Goal: Information Seeking & Learning: Compare options

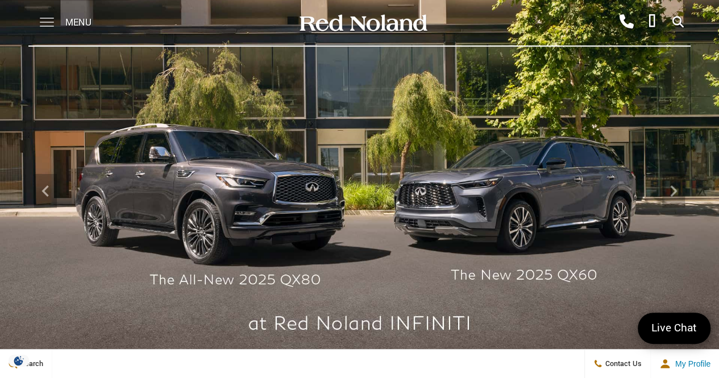
click at [45, 19] on span at bounding box center [47, 18] width 14 height 1
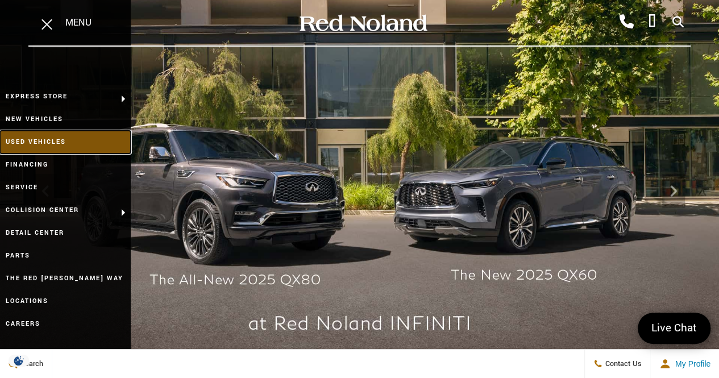
click at [50, 138] on link "Used Vehicles" at bounding box center [65, 142] width 131 height 23
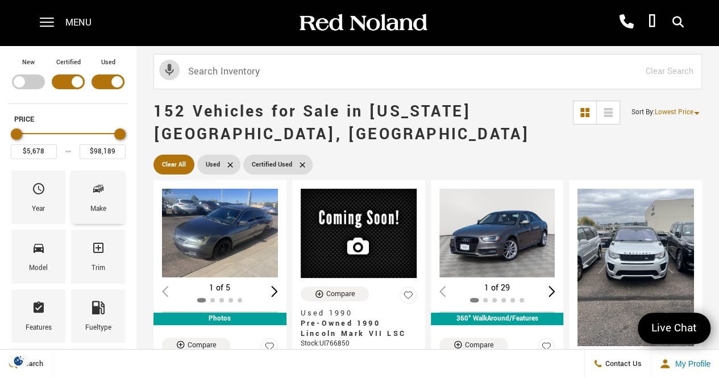
click at [101, 196] on span "Make" at bounding box center [99, 191] width 14 height 24
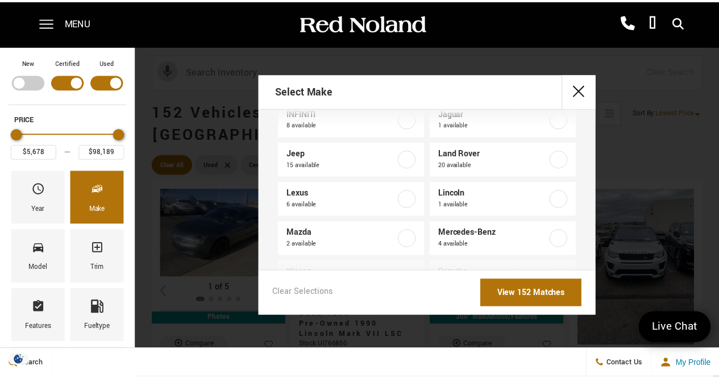
scroll to position [227, 0]
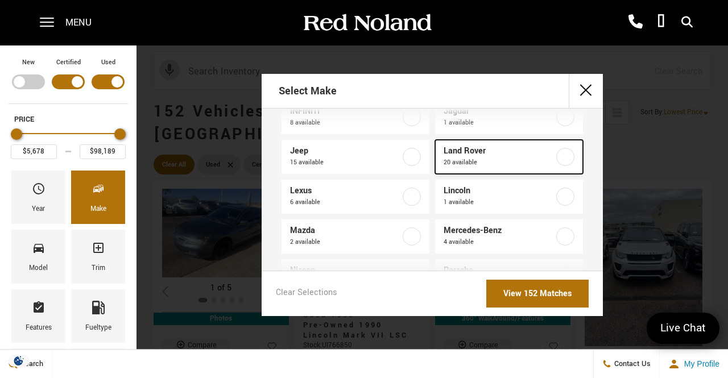
click at [560, 160] on label at bounding box center [565, 157] width 18 height 18
type input "$12,678"
type input "$94,489"
checkbox input "true"
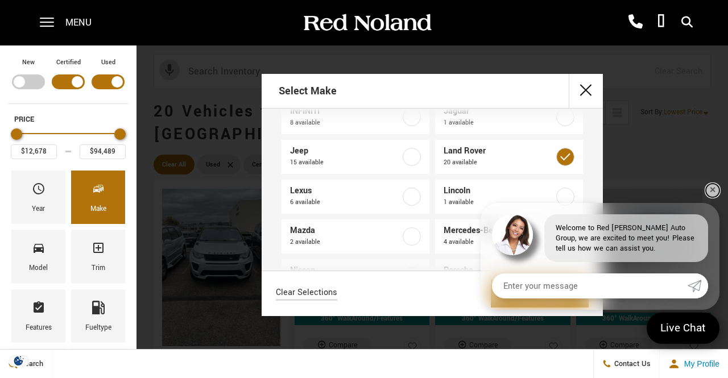
click at [709, 189] on link "✕" at bounding box center [712, 191] width 14 height 14
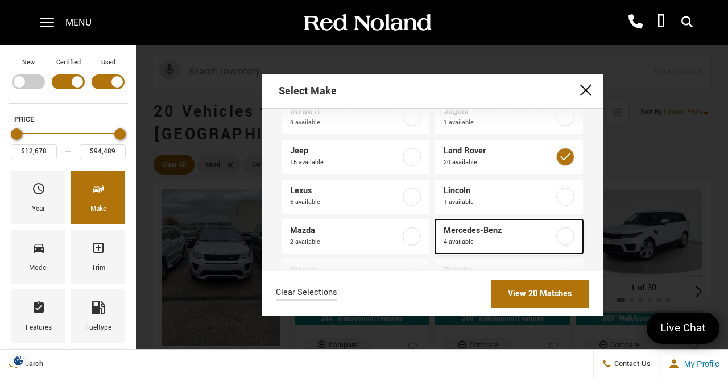
click at [558, 238] on label at bounding box center [565, 236] width 18 height 18
checkbox input "true"
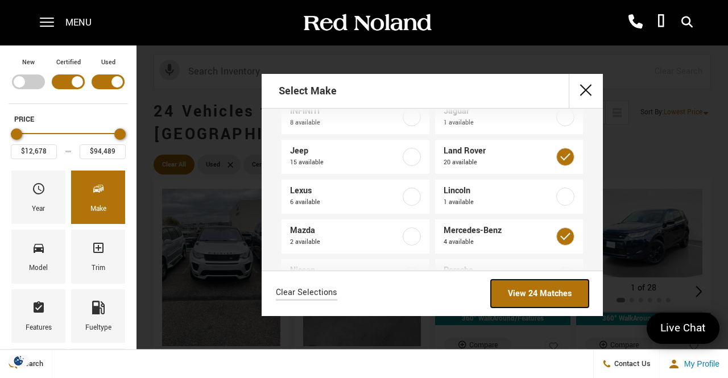
click at [534, 293] on link "View 24 Matches" at bounding box center [540, 294] width 98 height 28
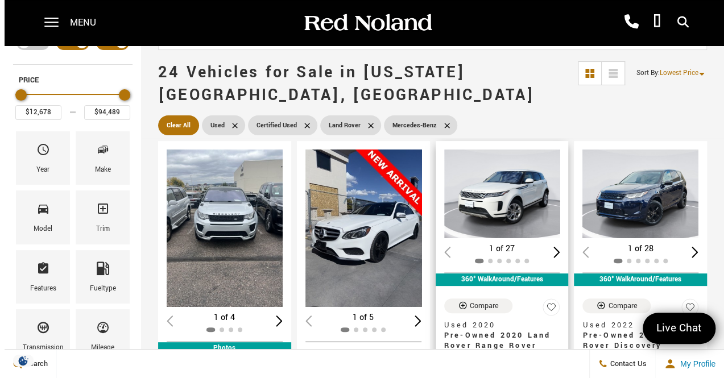
scroll to position [114, 0]
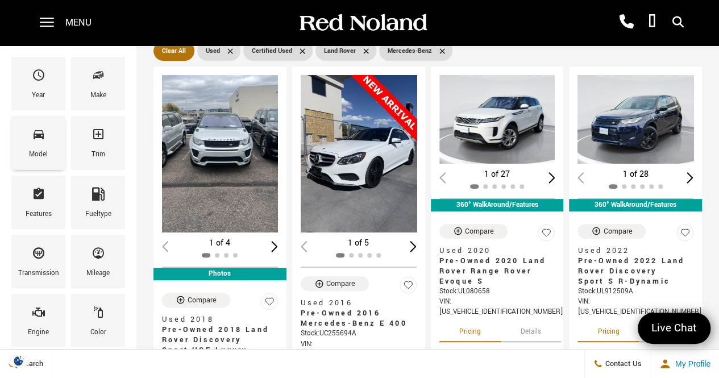
click at [47, 146] on div "Model" at bounding box center [38, 142] width 54 height 53
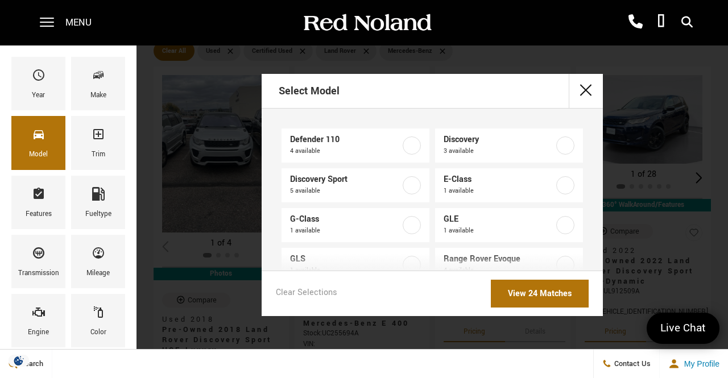
scroll to position [57, 0]
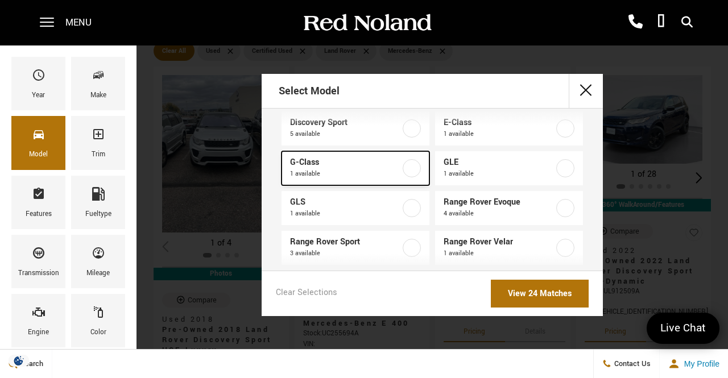
click at [405, 169] on label at bounding box center [411, 168] width 18 height 18
type input "$65,189"
checkbox input "true"
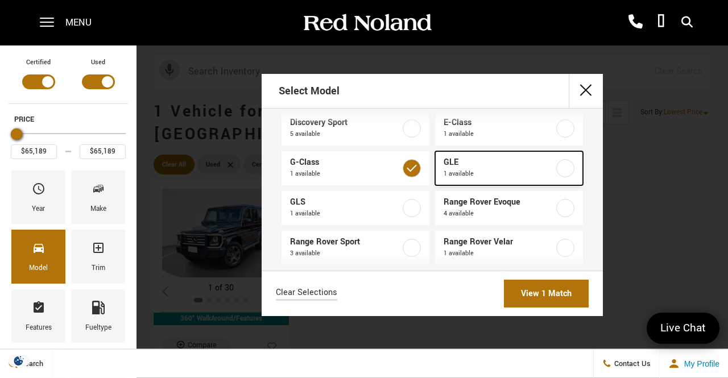
click at [559, 172] on label at bounding box center [565, 168] width 18 height 18
type input "$64,589"
checkbox input "true"
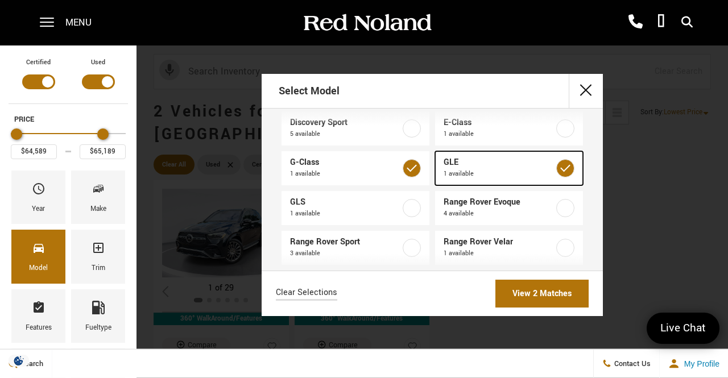
scroll to position [70, 0]
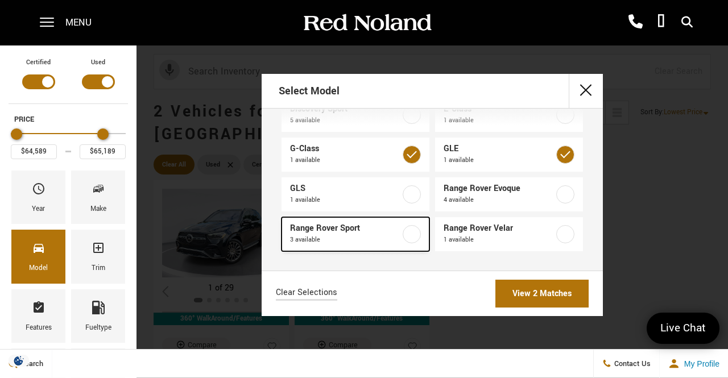
click at [407, 237] on label at bounding box center [411, 234] width 18 height 18
type input "$31,489"
type input "$94,489"
checkbox input "true"
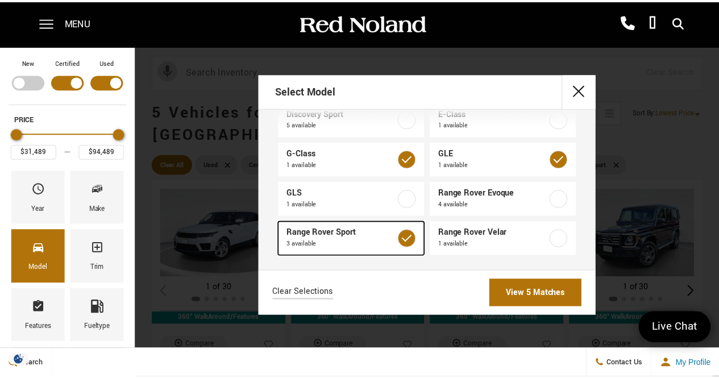
scroll to position [70, 0]
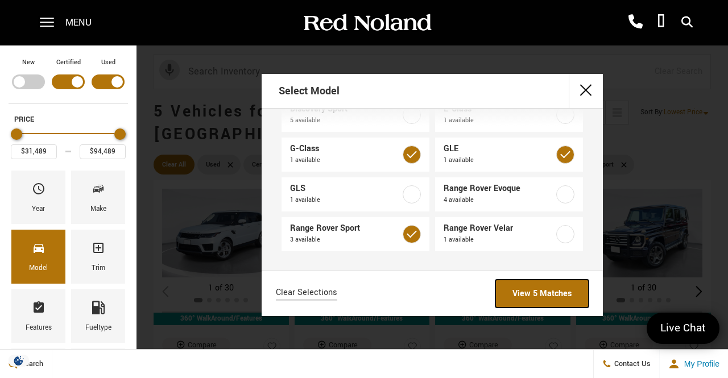
click at [548, 292] on link "View 5 Matches" at bounding box center [541, 294] width 93 height 28
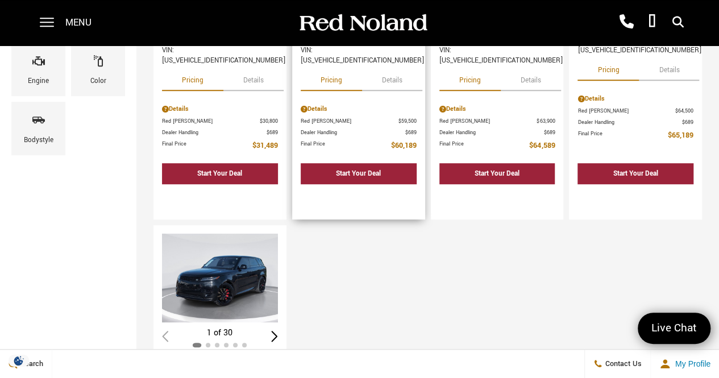
scroll to position [284, 0]
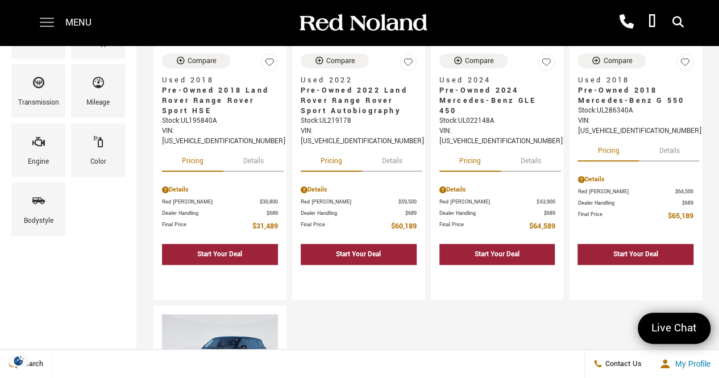
click at [41, 25] on span at bounding box center [47, 22] width 14 height 45
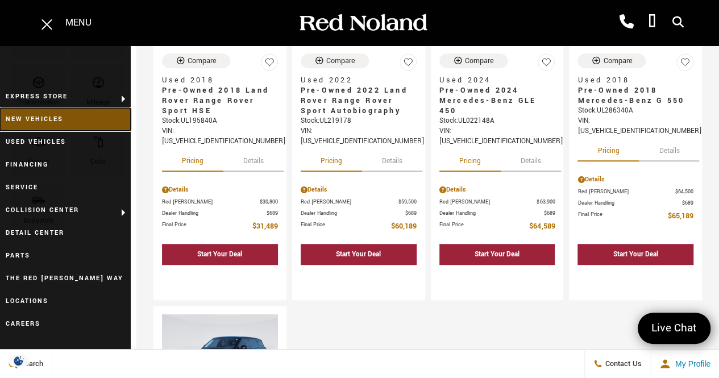
click at [50, 118] on link "New Vehicles" at bounding box center [65, 119] width 131 height 23
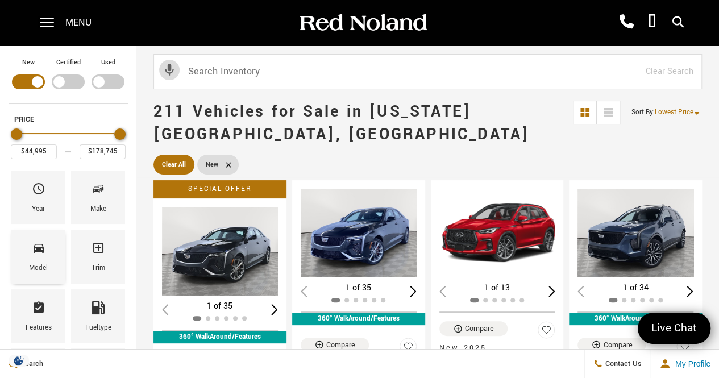
click at [36, 250] on icon "Model" at bounding box center [39, 248] width 10 height 9
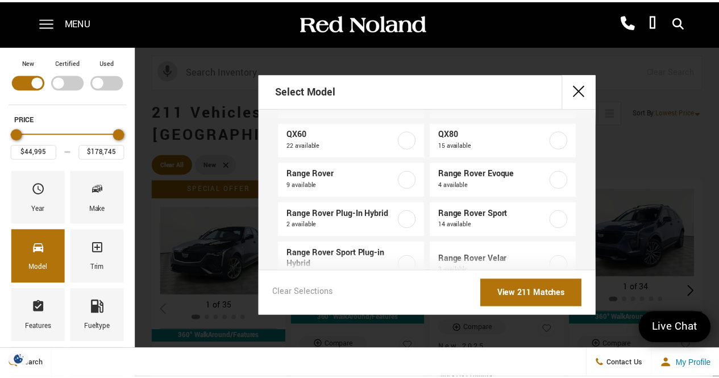
scroll to position [341, 0]
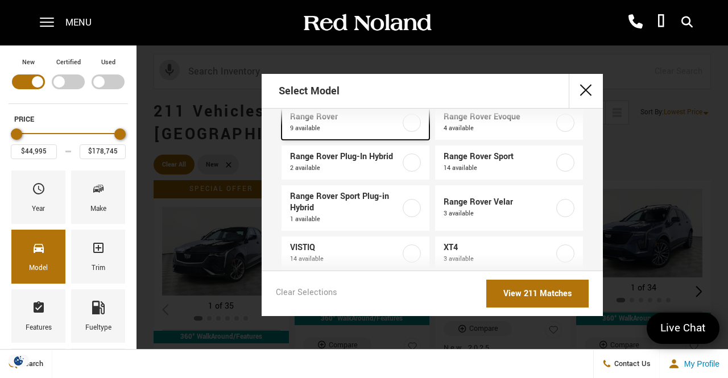
click at [406, 123] on label at bounding box center [411, 123] width 18 height 18
type input "$129,662"
type input "$166,622"
checkbox input "true"
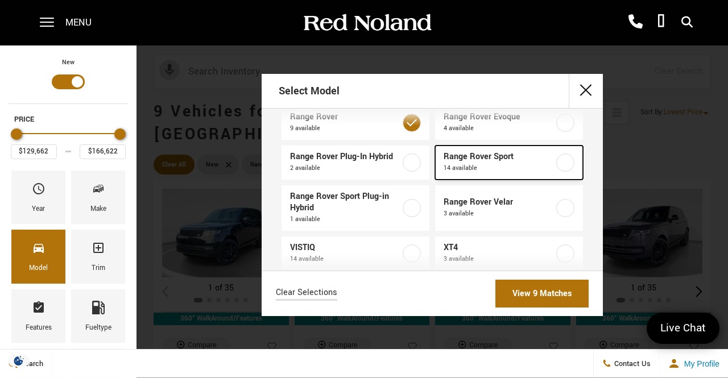
click at [556, 163] on label at bounding box center [565, 162] width 18 height 18
type input "$93,052"
checkbox input "true"
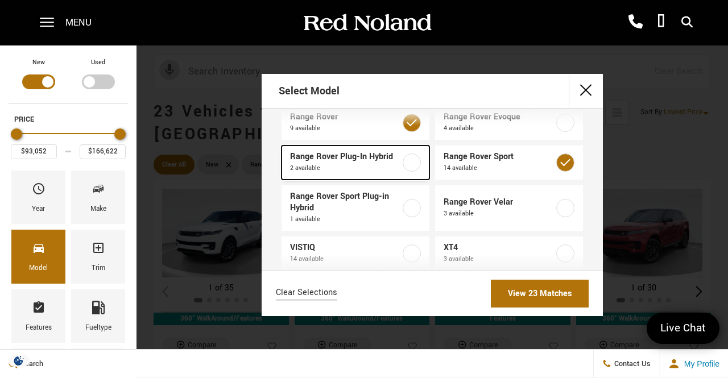
click at [410, 167] on label at bounding box center [411, 162] width 18 height 18
checkbox input "true"
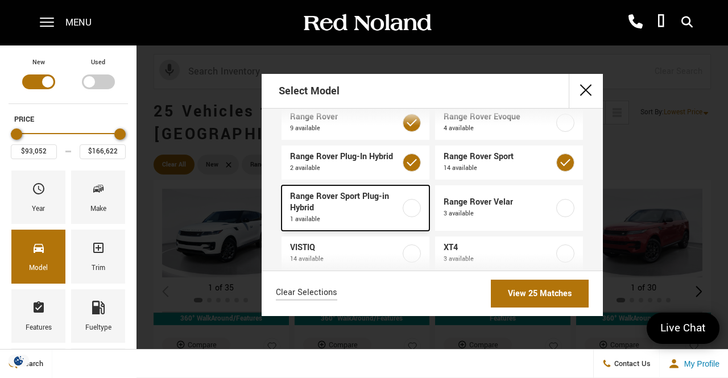
click at [407, 210] on label at bounding box center [411, 208] width 18 height 18
checkbox input "true"
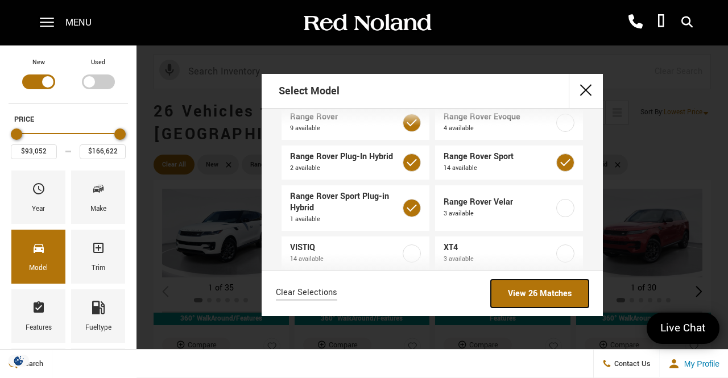
click at [531, 293] on link "View 26 Matches" at bounding box center [540, 294] width 98 height 28
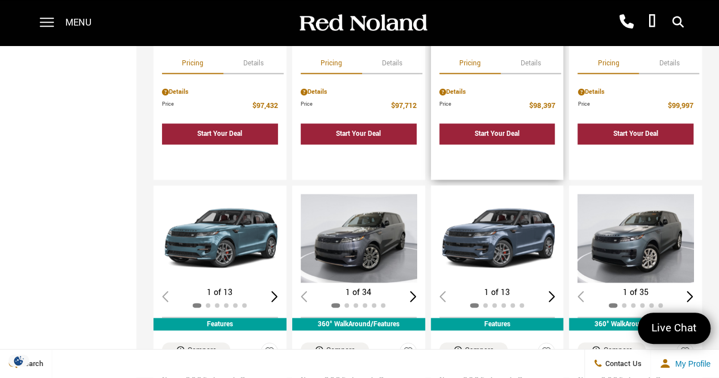
scroll to position [853, 0]
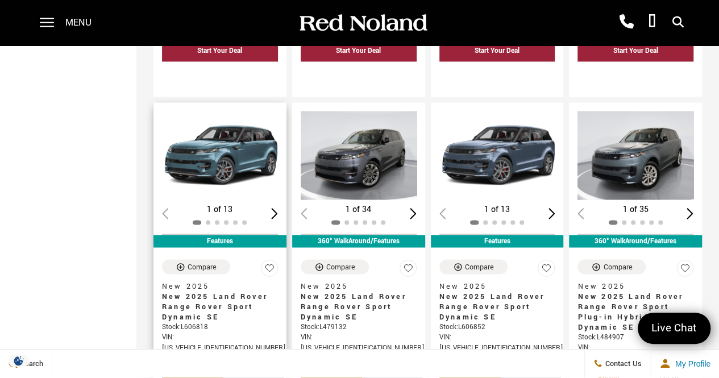
click at [276, 208] on div "Next slide" at bounding box center [274, 213] width 7 height 11
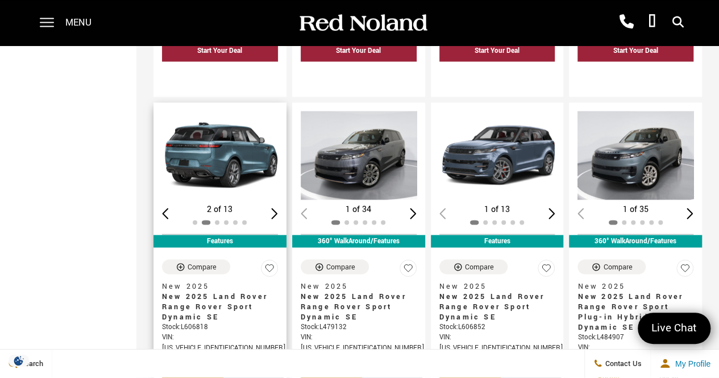
click at [275, 208] on div "Next slide" at bounding box center [274, 213] width 7 height 11
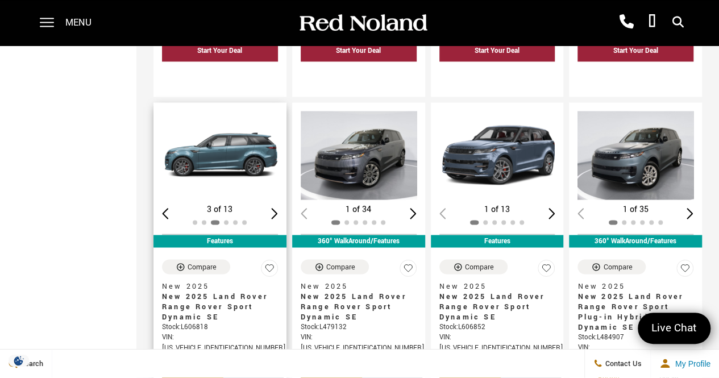
click at [275, 208] on div "Next slide" at bounding box center [274, 213] width 7 height 11
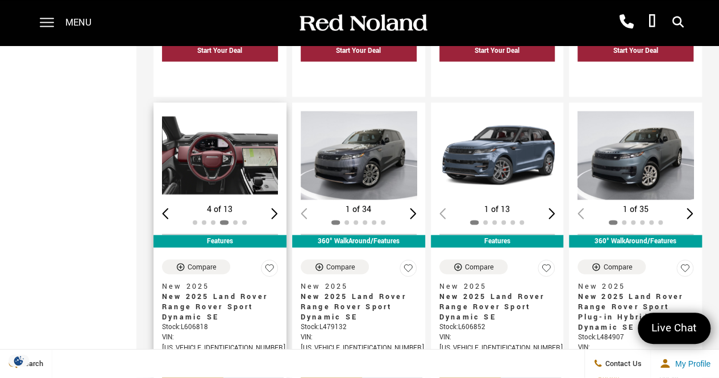
click at [275, 208] on div "Next slide" at bounding box center [274, 213] width 7 height 11
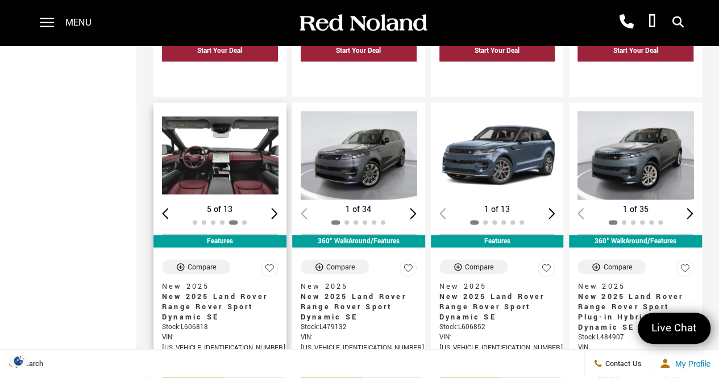
click at [275, 208] on div "Next slide" at bounding box center [274, 213] width 7 height 11
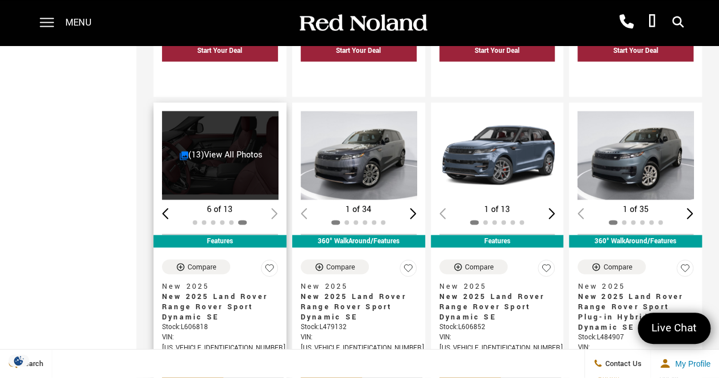
click at [275, 217] on div at bounding box center [220, 223] width 116 height 13
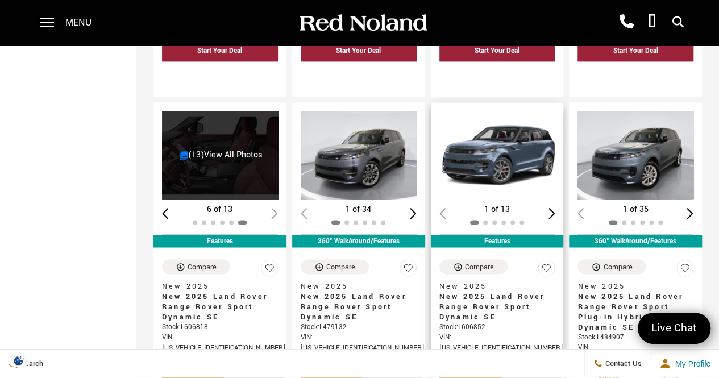
click at [555, 208] on div "Next slide" at bounding box center [551, 213] width 7 height 11
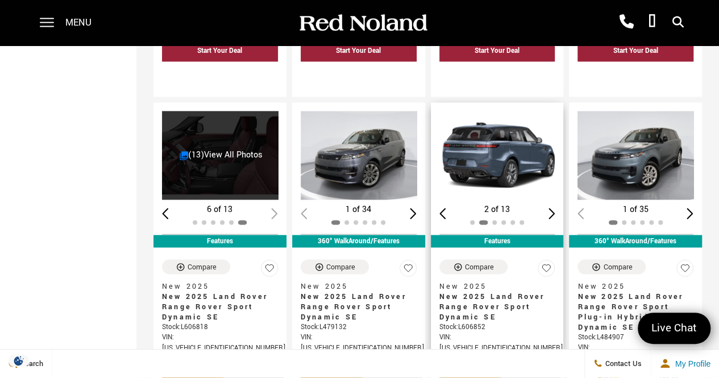
click at [555, 208] on div "Next slide" at bounding box center [551, 213] width 7 height 11
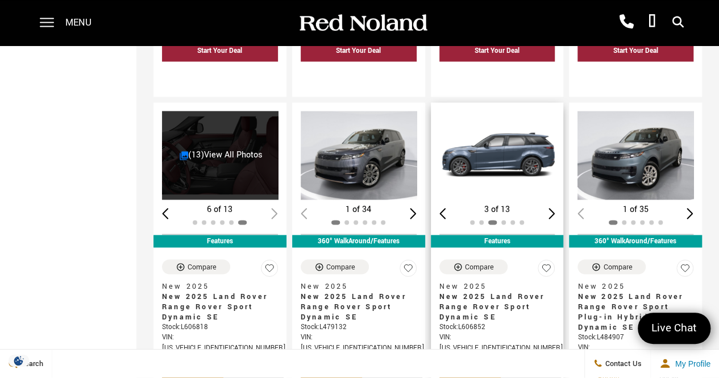
click at [555, 208] on div "Next slide" at bounding box center [551, 213] width 7 height 11
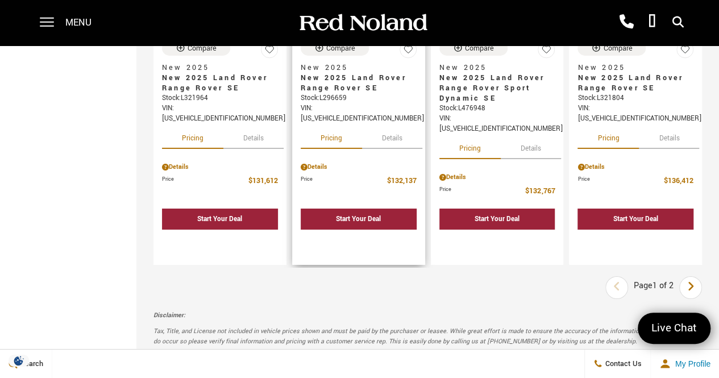
scroll to position [1876, 0]
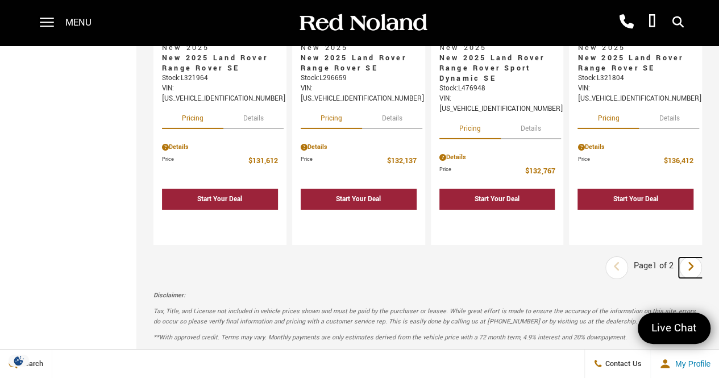
click at [695, 257] on icon "next page" at bounding box center [690, 266] width 7 height 18
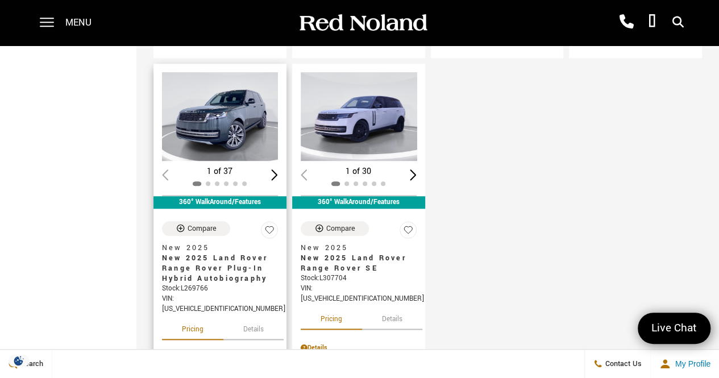
scroll to position [512, 0]
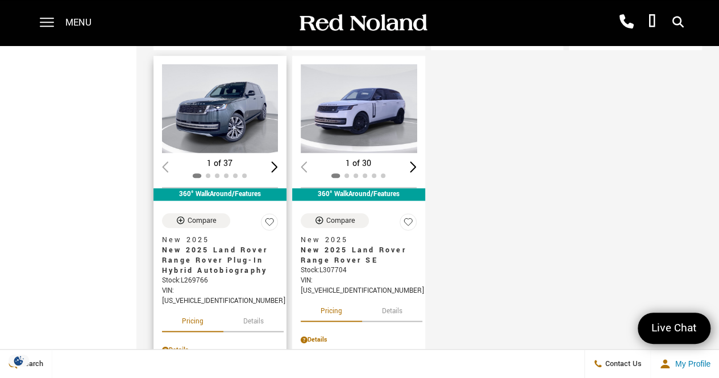
click at [276, 161] on div "Next slide" at bounding box center [274, 166] width 7 height 11
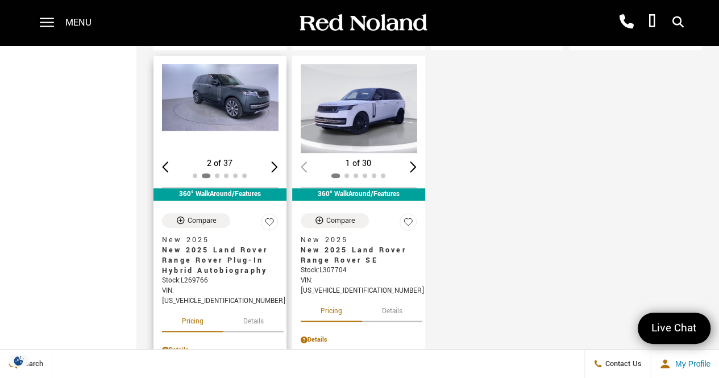
scroll to position [455, 0]
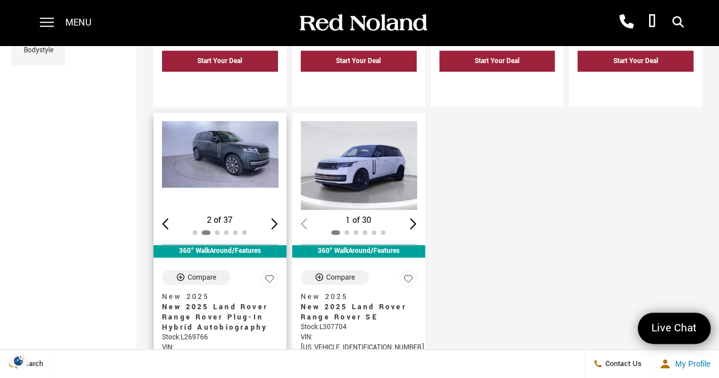
click at [278, 218] on div "Next slide" at bounding box center [274, 223] width 7 height 11
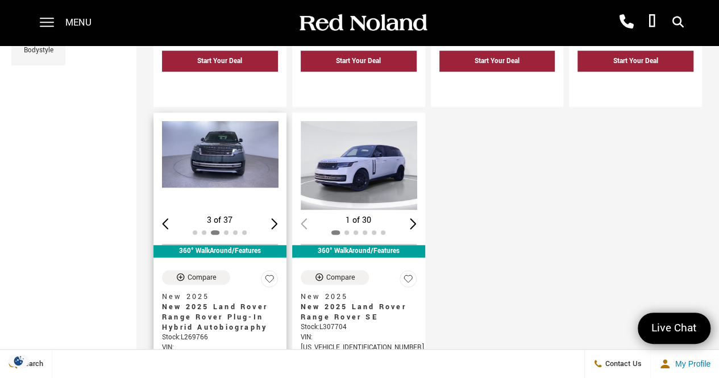
click at [278, 218] on div "Next slide" at bounding box center [274, 223] width 7 height 11
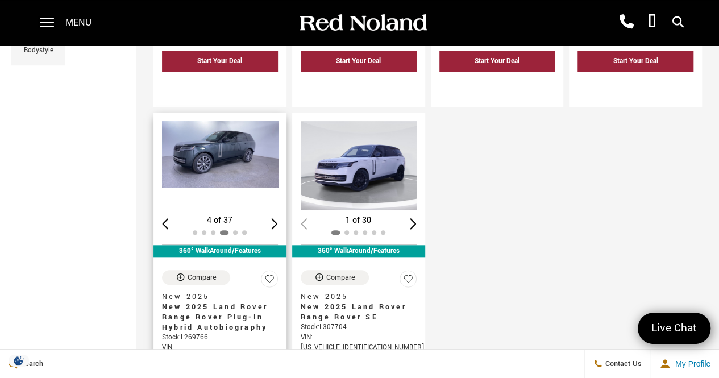
click at [278, 218] on div "Next slide" at bounding box center [274, 223] width 7 height 11
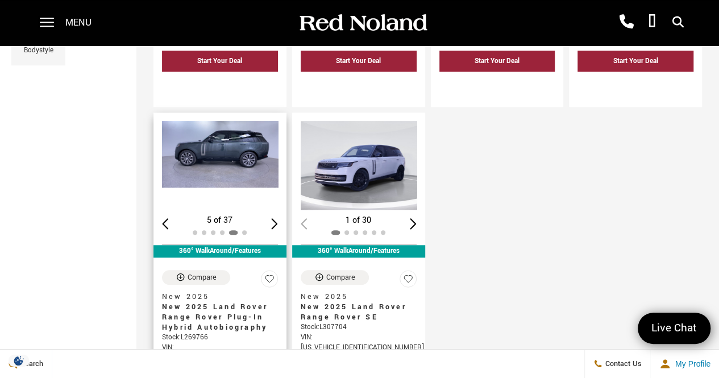
click at [278, 218] on div "Next slide" at bounding box center [274, 223] width 7 height 11
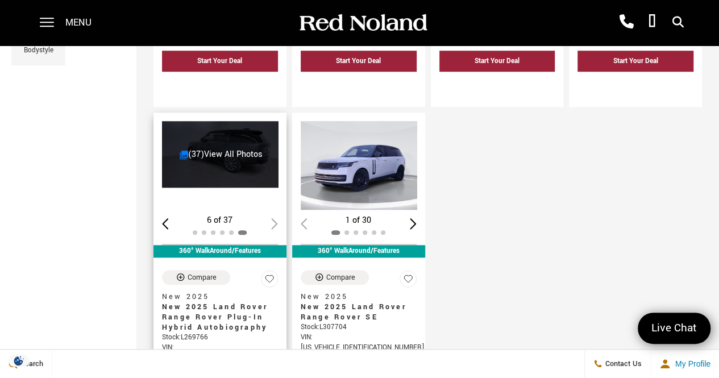
click at [278, 214] on div "6 of 37" at bounding box center [220, 220] width 116 height 13
click at [237, 148] on link "(37) View All Photos" at bounding box center [222, 154] width 84 height 12
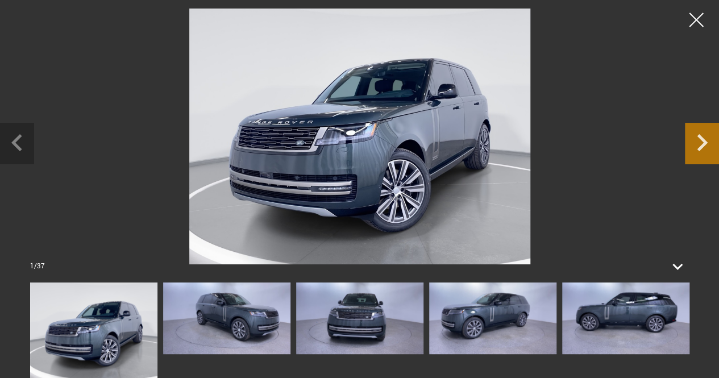
click at [697, 144] on icon "Next slide" at bounding box center [702, 141] width 34 height 37
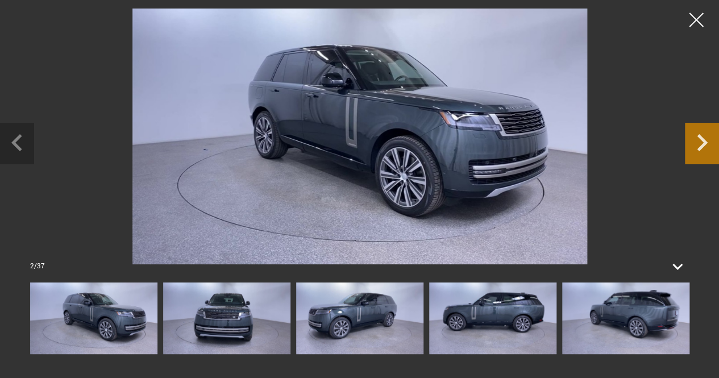
click at [697, 144] on icon "Next slide" at bounding box center [702, 141] width 34 height 37
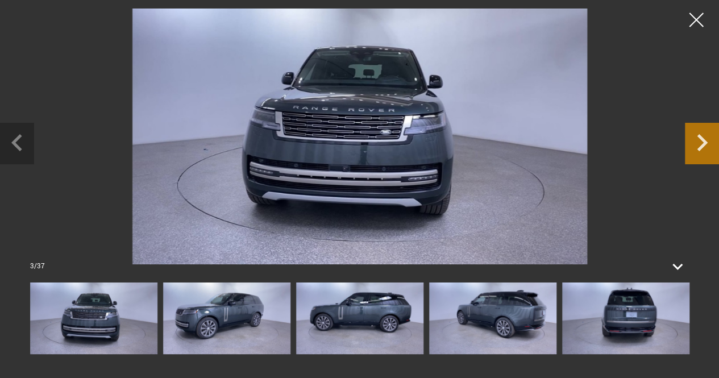
click at [697, 144] on icon "Next slide" at bounding box center [702, 141] width 34 height 37
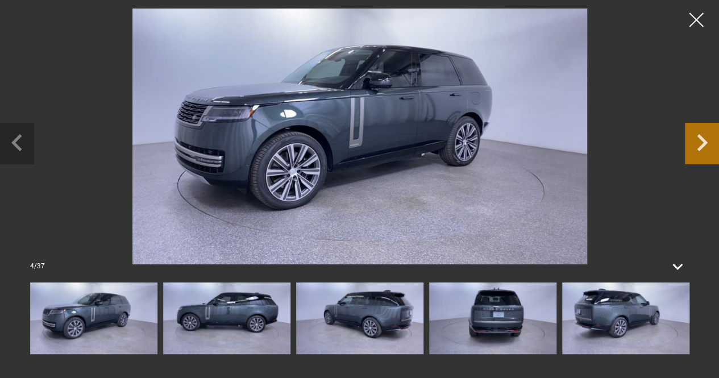
click at [697, 144] on icon "Next slide" at bounding box center [702, 141] width 34 height 37
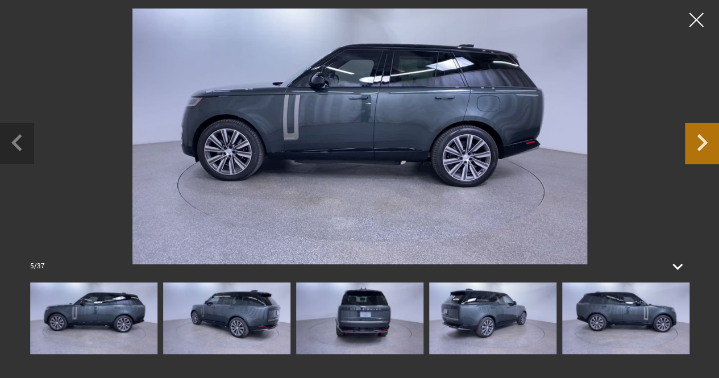
click at [697, 144] on icon "Next slide" at bounding box center [702, 141] width 34 height 37
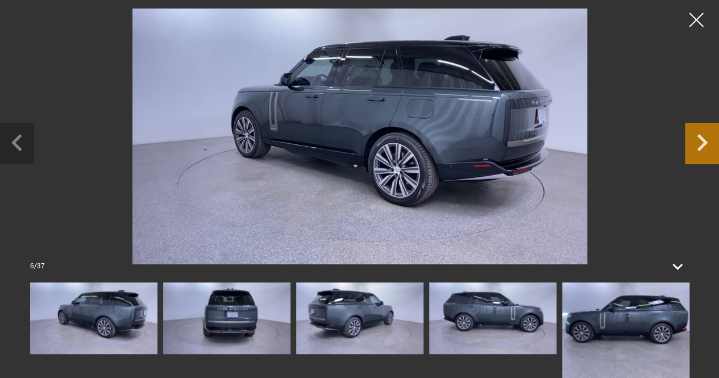
click at [697, 144] on icon "Next slide" at bounding box center [702, 141] width 34 height 37
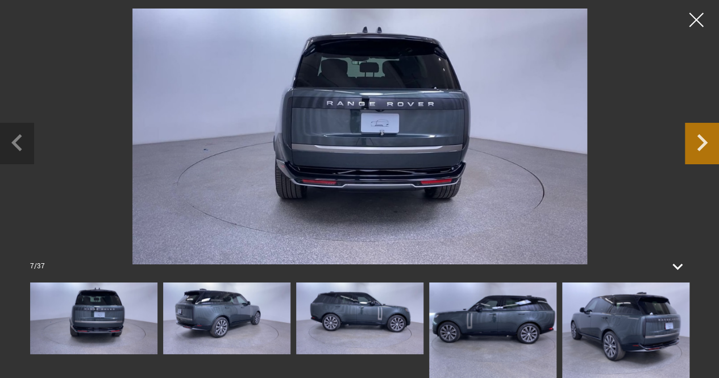
click at [697, 144] on icon "Next slide" at bounding box center [702, 141] width 34 height 37
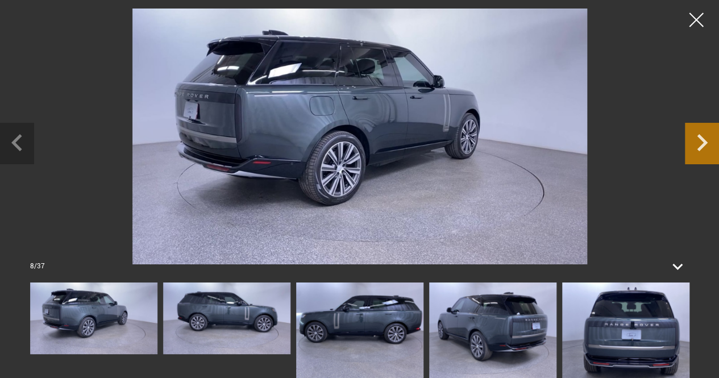
click at [697, 144] on icon "Next slide" at bounding box center [702, 141] width 34 height 37
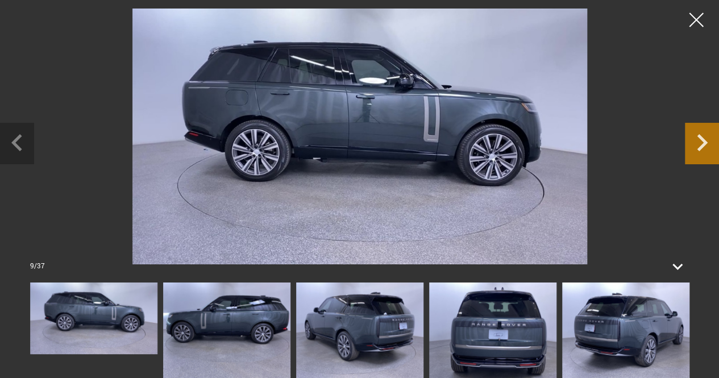
click at [697, 144] on icon "Next slide" at bounding box center [702, 141] width 34 height 37
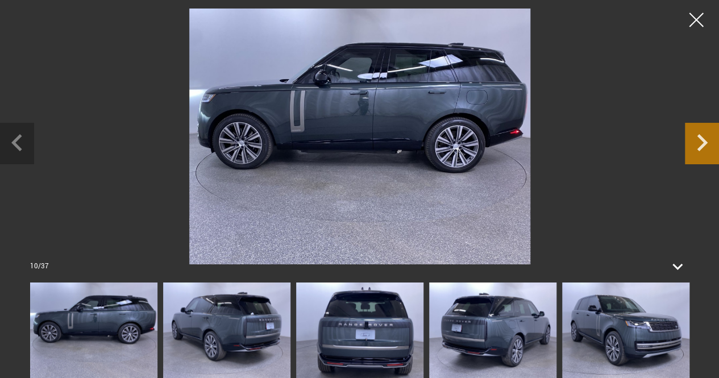
click at [697, 144] on icon "Next slide" at bounding box center [702, 141] width 34 height 37
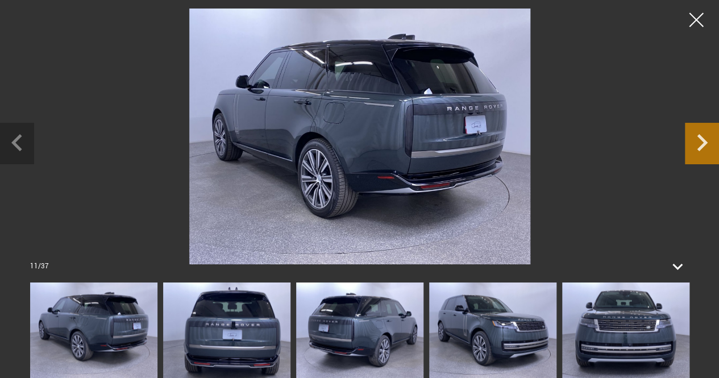
click at [697, 144] on icon "Next slide" at bounding box center [702, 141] width 34 height 37
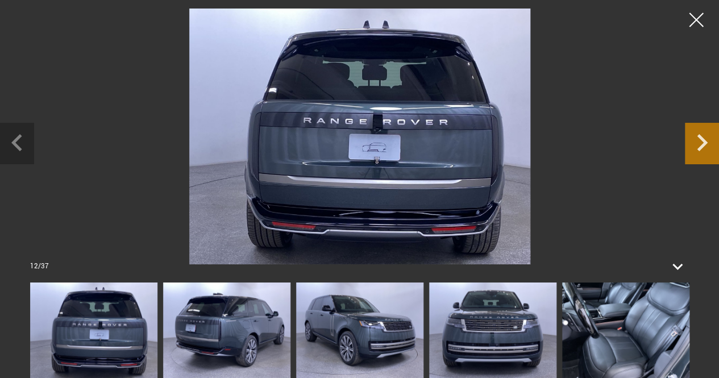
click at [697, 144] on icon "Next slide" at bounding box center [702, 141] width 34 height 37
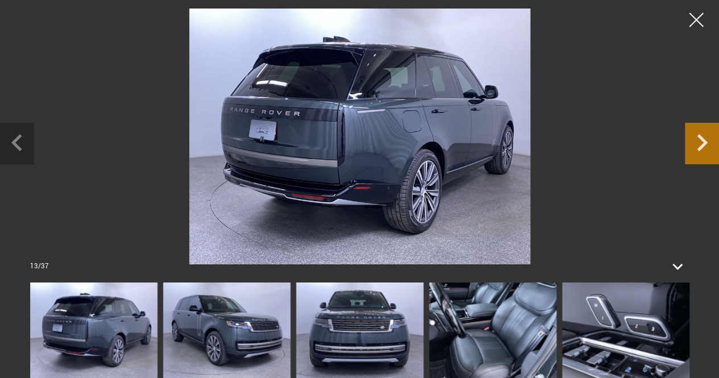
click at [697, 144] on icon "Next slide" at bounding box center [702, 141] width 34 height 37
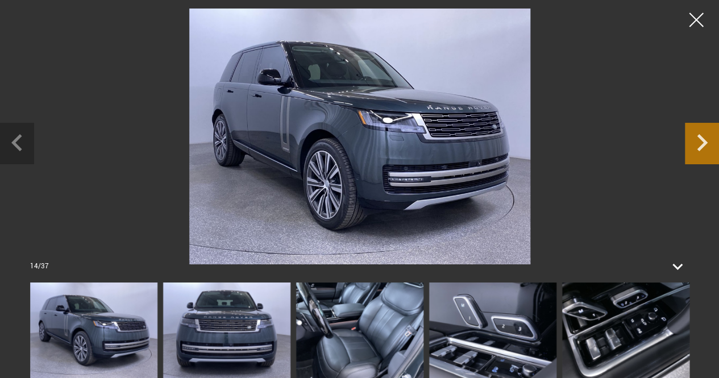
click at [697, 144] on icon "Next slide" at bounding box center [702, 141] width 34 height 37
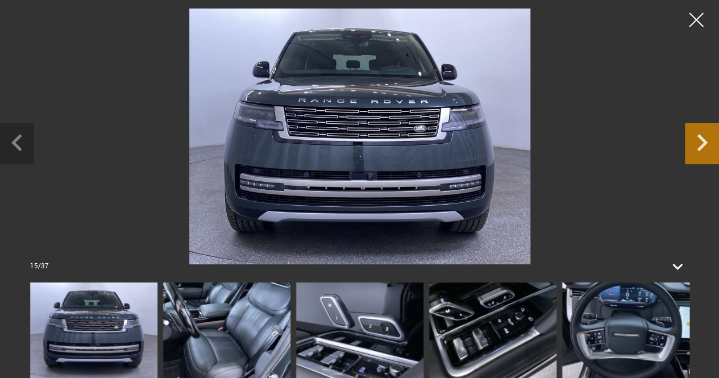
click at [697, 144] on icon "Next slide" at bounding box center [702, 141] width 34 height 37
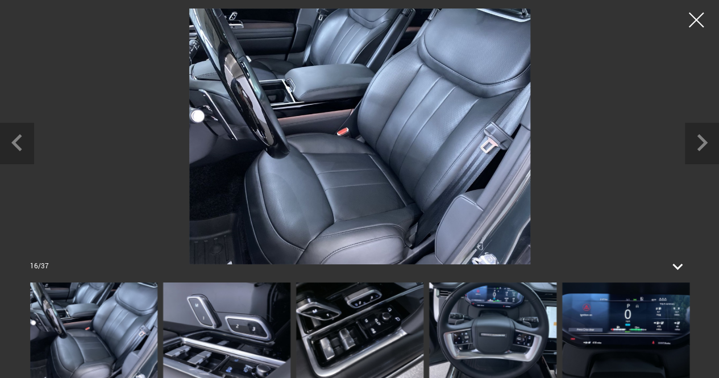
click at [705, 19] on div at bounding box center [696, 20] width 30 height 30
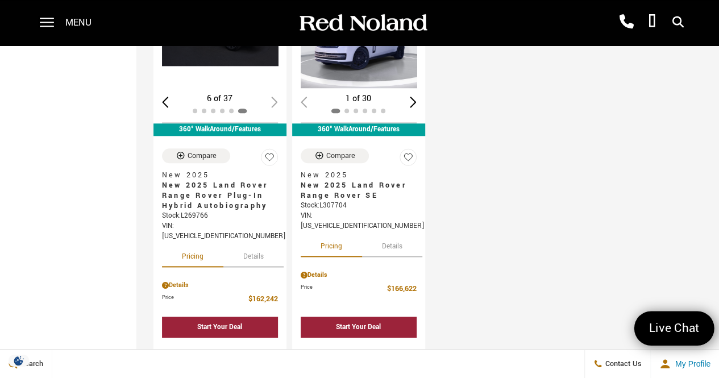
scroll to position [682, 0]
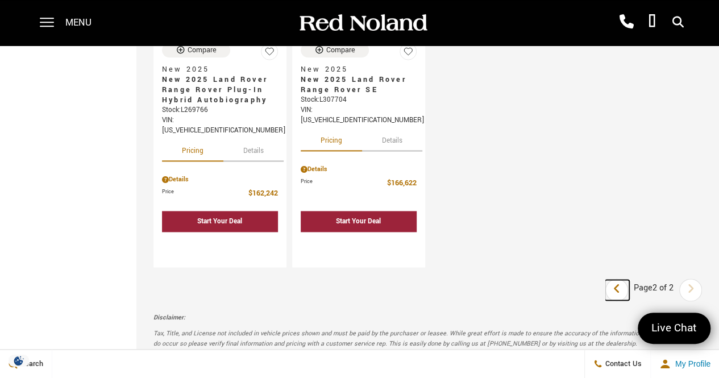
click at [621, 280] on icon "previous page" at bounding box center [616, 289] width 7 height 18
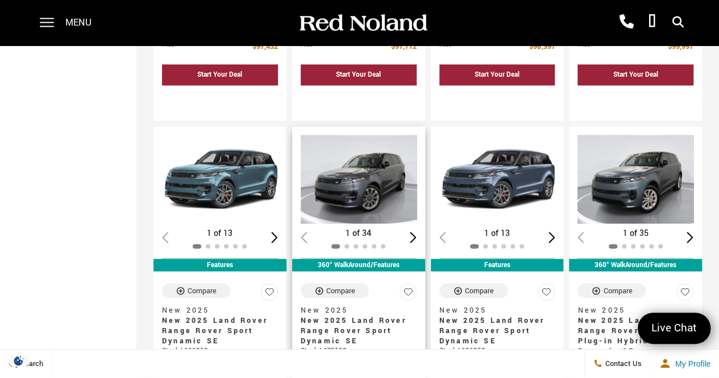
scroll to position [853, 0]
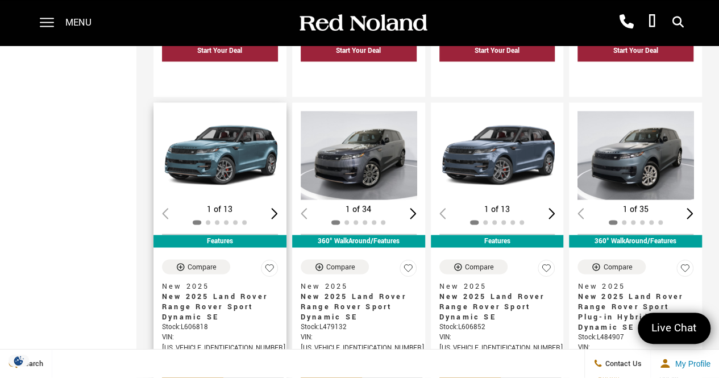
click at [237, 111] on img "1 / 2" at bounding box center [221, 155] width 118 height 89
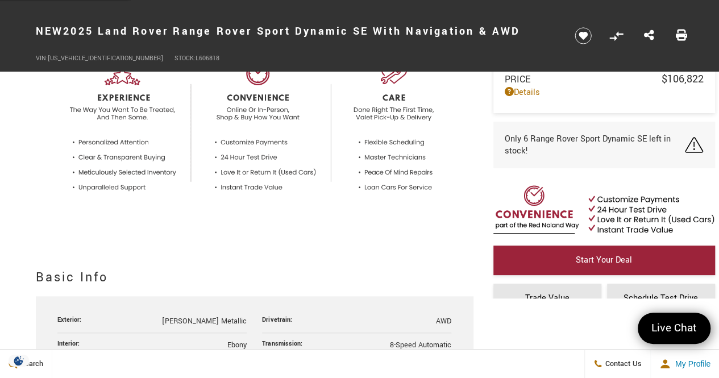
scroll to position [341, 0]
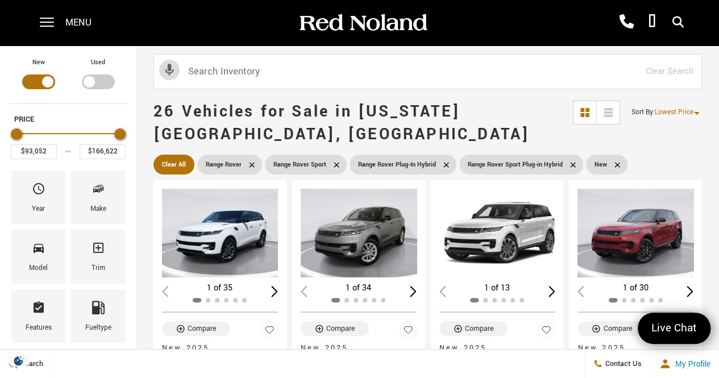
scroll to position [853, 0]
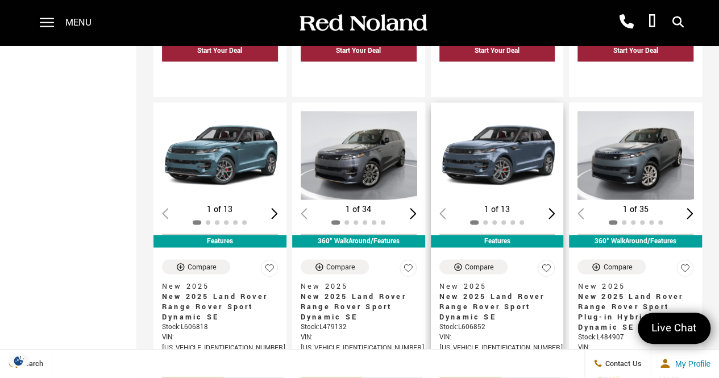
click at [506, 111] on img "1 / 2" at bounding box center [498, 155] width 118 height 89
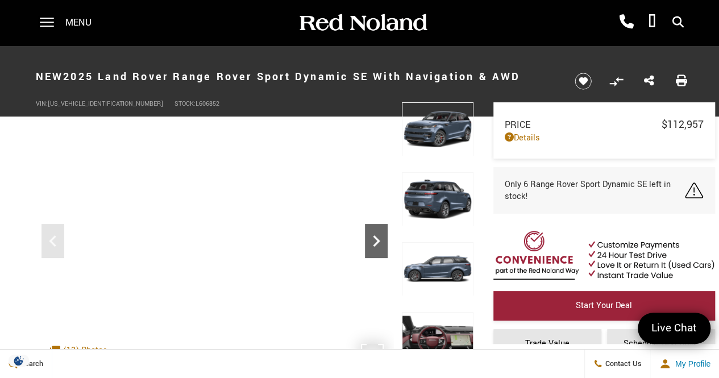
click at [376, 238] on icon "Next" at bounding box center [376, 240] width 7 height 11
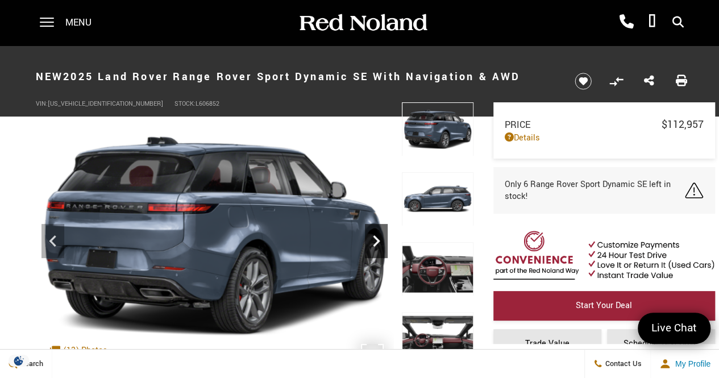
click at [376, 238] on icon "Next" at bounding box center [376, 240] width 7 height 11
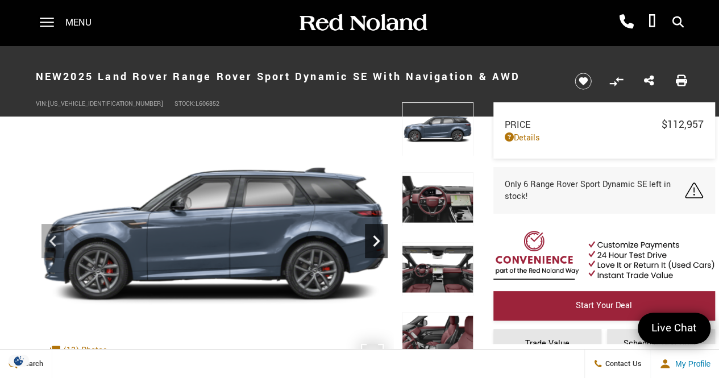
click at [376, 238] on icon "Next" at bounding box center [376, 240] width 7 height 11
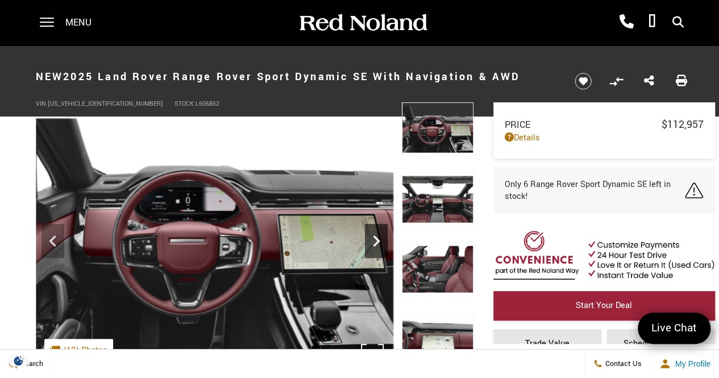
click at [376, 238] on icon "Next" at bounding box center [376, 240] width 7 height 11
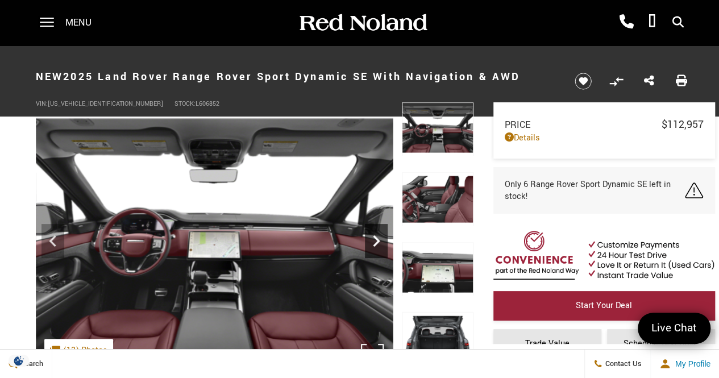
click at [376, 238] on icon "Next" at bounding box center [376, 240] width 7 height 11
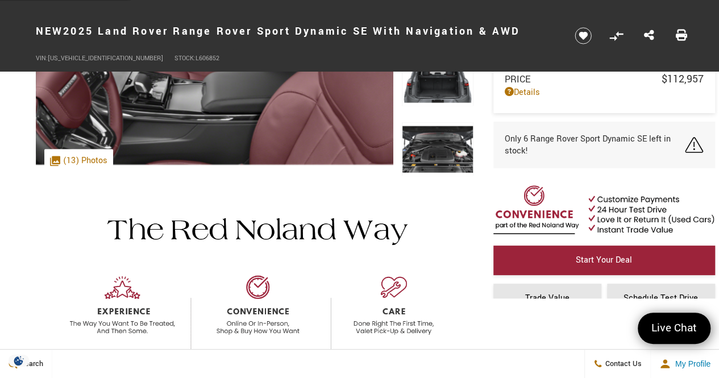
scroll to position [227, 0]
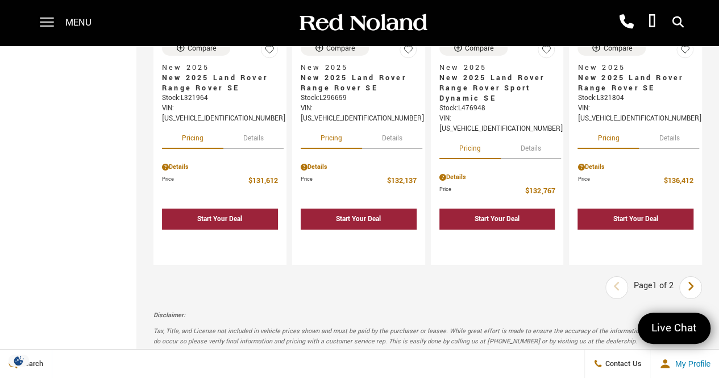
scroll to position [1876, 0]
